Goal: Task Accomplishment & Management: Use online tool/utility

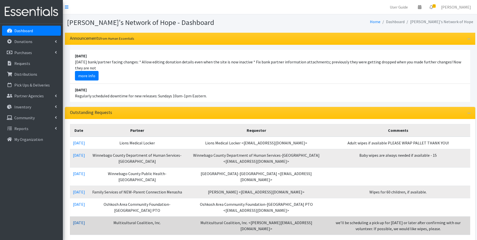
click at [85, 225] on link "[DATE]" at bounding box center [79, 222] width 12 height 5
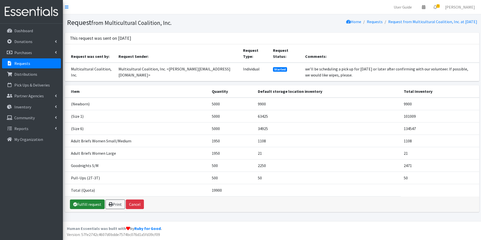
click at [92, 204] on link "Fulfill request" at bounding box center [87, 204] width 35 height 10
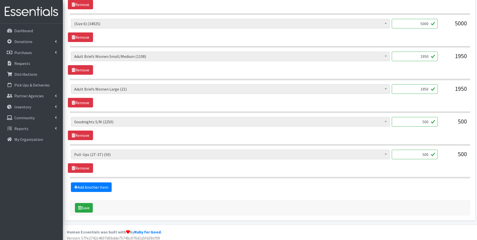
scroll to position [285, 0]
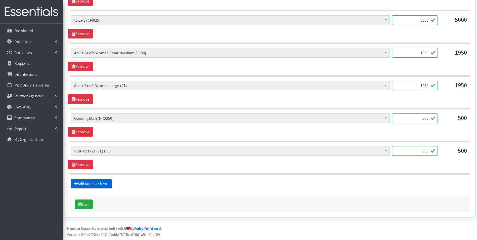
click at [98, 185] on link "Add Another Item" at bounding box center [91, 184] width 41 height 10
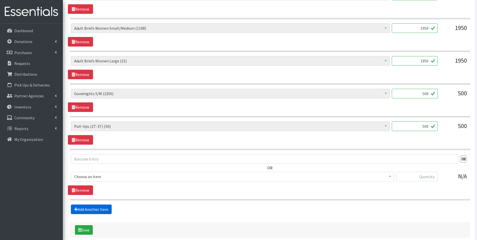
scroll to position [335, 0]
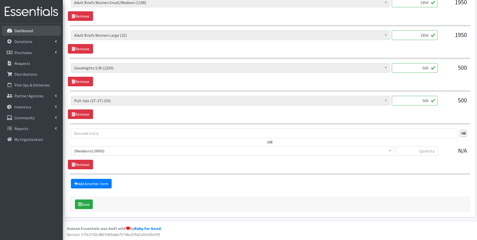
click at [21, 28] on link "Dashboard" at bounding box center [31, 31] width 59 height 10
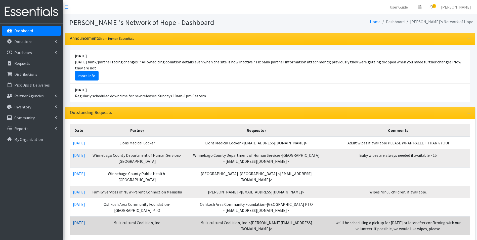
click at [80, 225] on link "08/01/2025" at bounding box center [79, 222] width 12 height 5
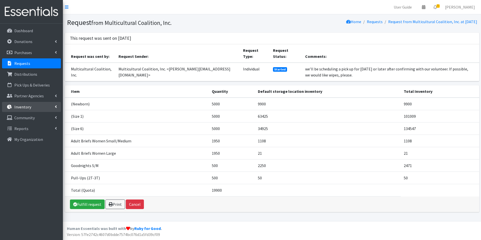
click at [20, 106] on p "Inventory" at bounding box center [22, 106] width 17 height 5
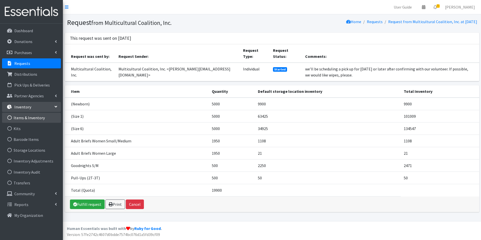
click at [25, 118] on link "Items & Inventory" at bounding box center [31, 118] width 59 height 10
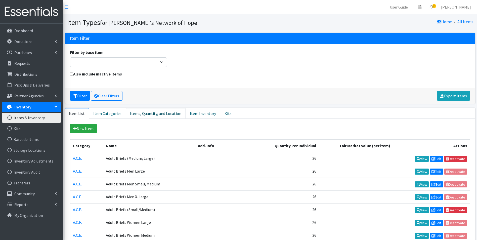
click at [156, 115] on link "Items, Quantity, and Location" at bounding box center [156, 113] width 60 height 11
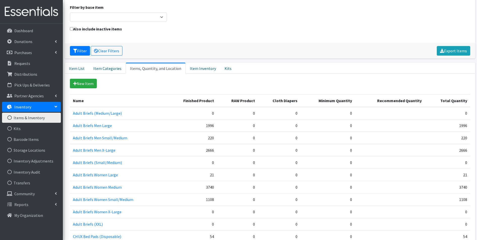
scroll to position [50, 0]
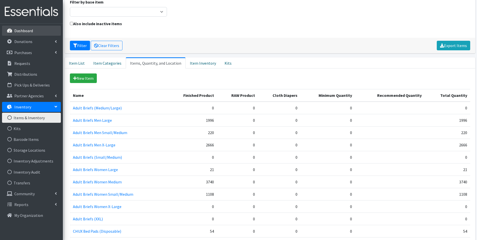
click at [36, 30] on link "Dashboard" at bounding box center [31, 31] width 59 height 10
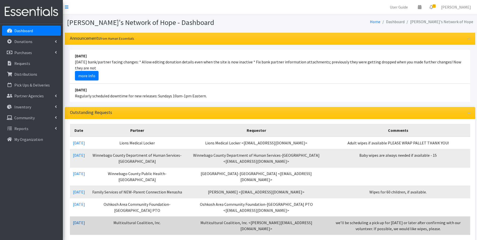
click at [84, 225] on link "[DATE]" at bounding box center [79, 222] width 12 height 5
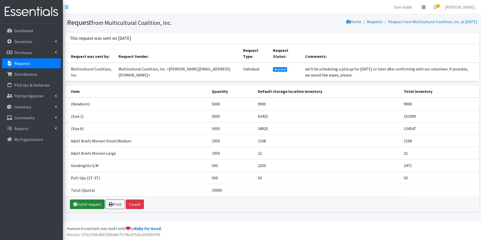
click at [89, 205] on link "Fulfill request" at bounding box center [87, 204] width 35 height 10
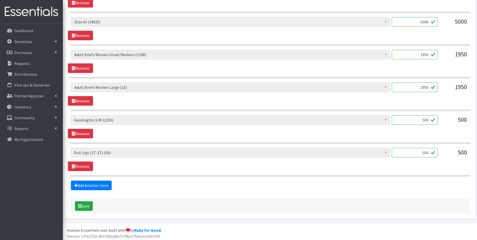
scroll to position [285, 0]
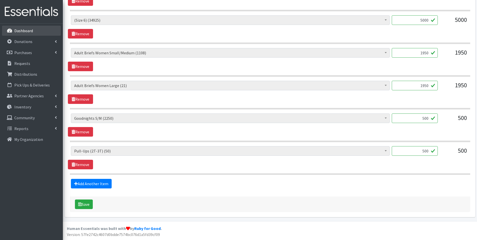
click at [23, 29] on p "Dashboard" at bounding box center [23, 30] width 19 height 5
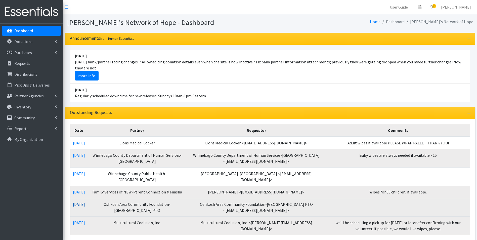
click at [83, 207] on link "[DATE]" at bounding box center [79, 204] width 12 height 5
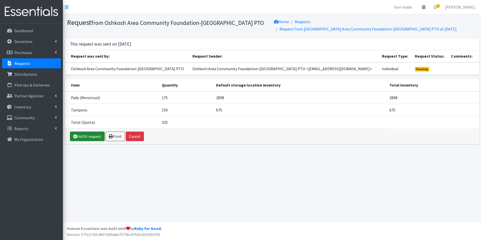
click at [95, 139] on link "Fulfill request" at bounding box center [87, 136] width 35 height 10
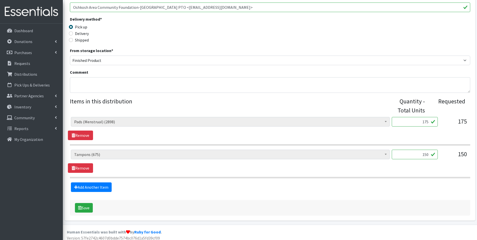
scroll to position [121, 0]
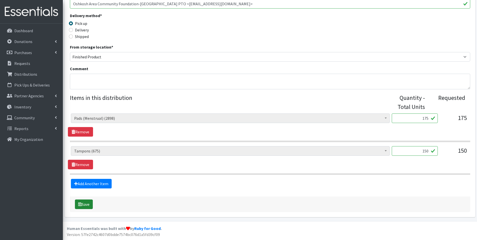
click at [88, 203] on button "Save" at bounding box center [84, 204] width 18 height 10
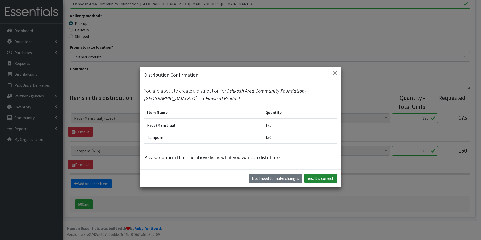
click at [319, 178] on button "Yes, it's correct" at bounding box center [320, 178] width 32 height 10
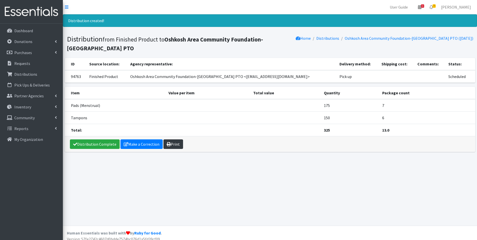
click at [171, 144] on link "Print" at bounding box center [173, 144] width 20 height 10
click at [18, 32] on p "Dashboard" at bounding box center [23, 30] width 19 height 5
